Goal: Task Accomplishment & Management: Manage account settings

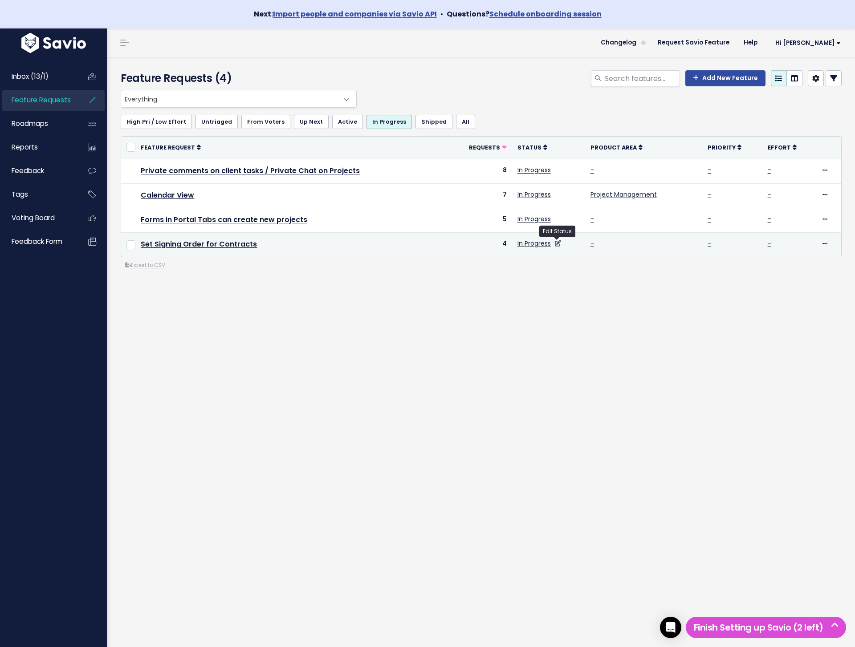
click at [560, 244] on icon at bounding box center [558, 243] width 6 height 6
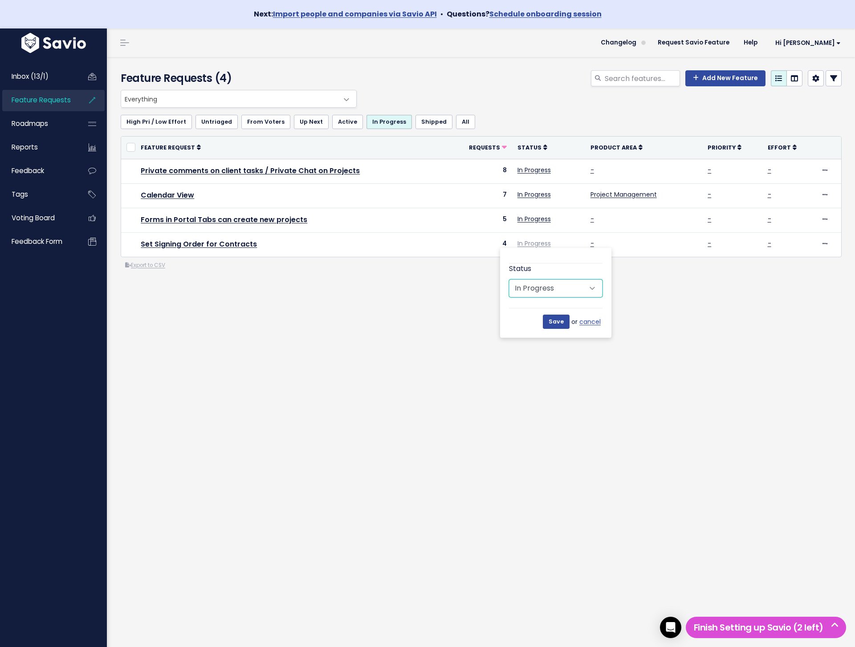
click at [553, 287] on select "Untriaged Under Consideration Planned In Progress Shipped Closed Won't do" at bounding box center [556, 289] width 94 height 18
select select "SHIPPED"
click at [559, 318] on input "Save" at bounding box center [556, 322] width 27 height 14
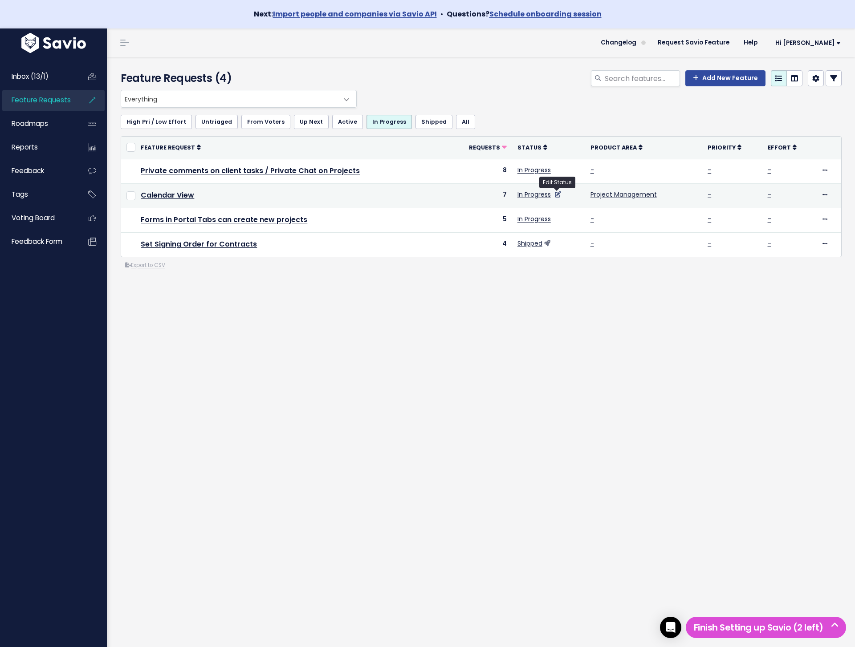
click at [559, 195] on icon at bounding box center [558, 194] width 6 height 6
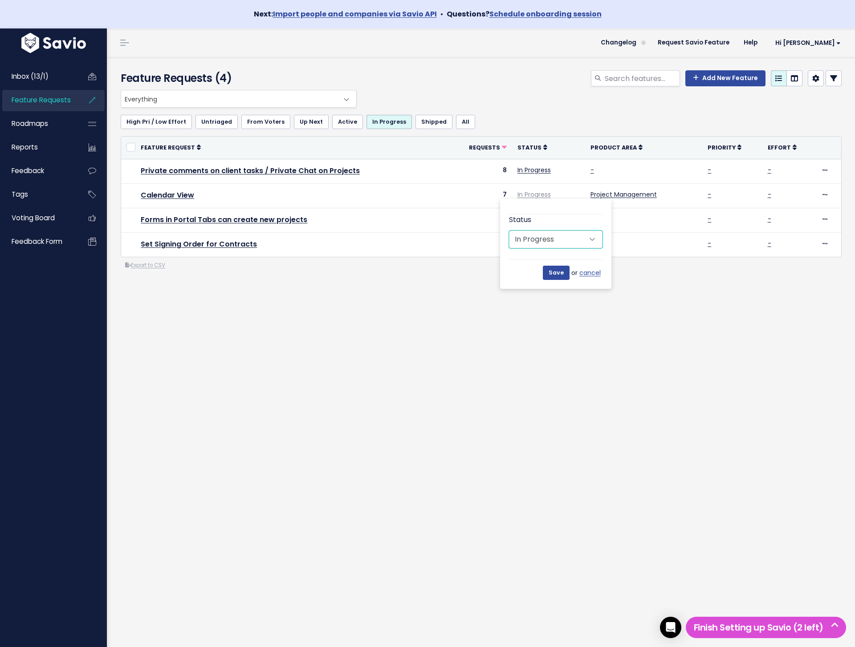
click at [548, 239] on select "Untriaged Under Consideration Planned In Progress Shipped Closed Won't do" at bounding box center [556, 240] width 94 height 18
select select "SHIPPED"
click at [554, 271] on input "Save" at bounding box center [556, 273] width 27 height 14
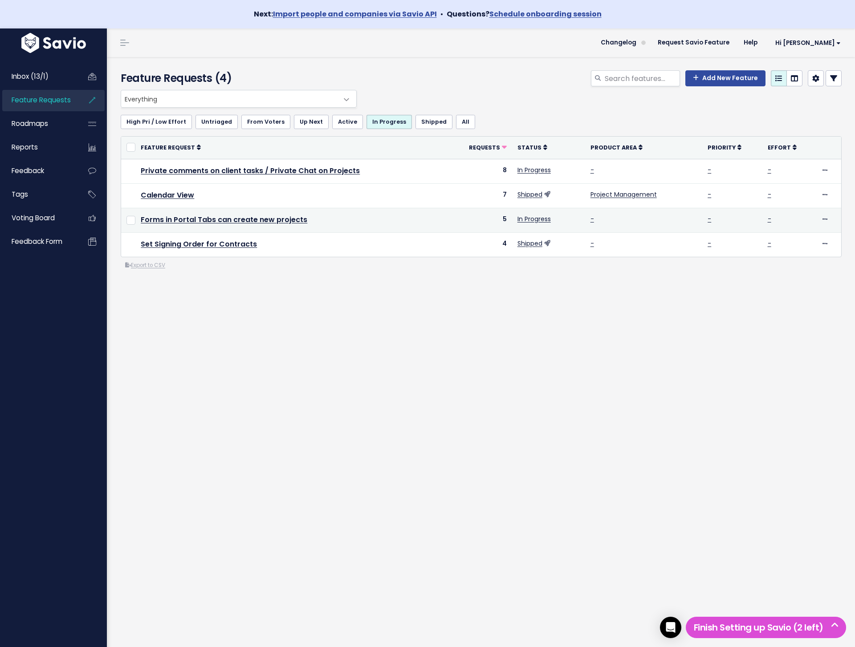
click at [366, 231] on td "Forms in Portal Tabs can create new projects" at bounding box center [290, 220] width 311 height 24
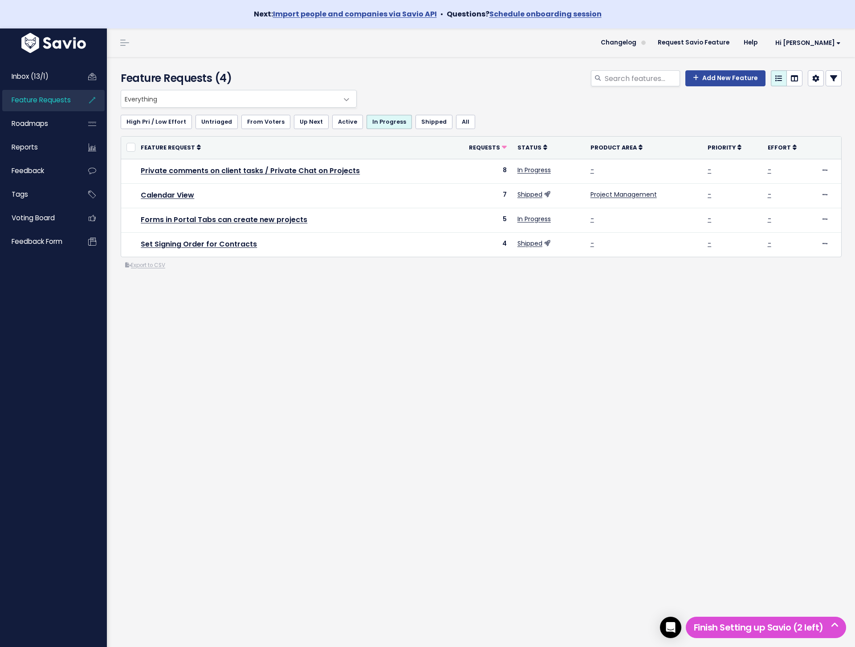
click at [374, 354] on div "Feature Requests (4) Add New Feature Everything No Product Area Project Managem…" at bounding box center [481, 366] width 748 height 619
